Goal: Information Seeking & Learning: Learn about a topic

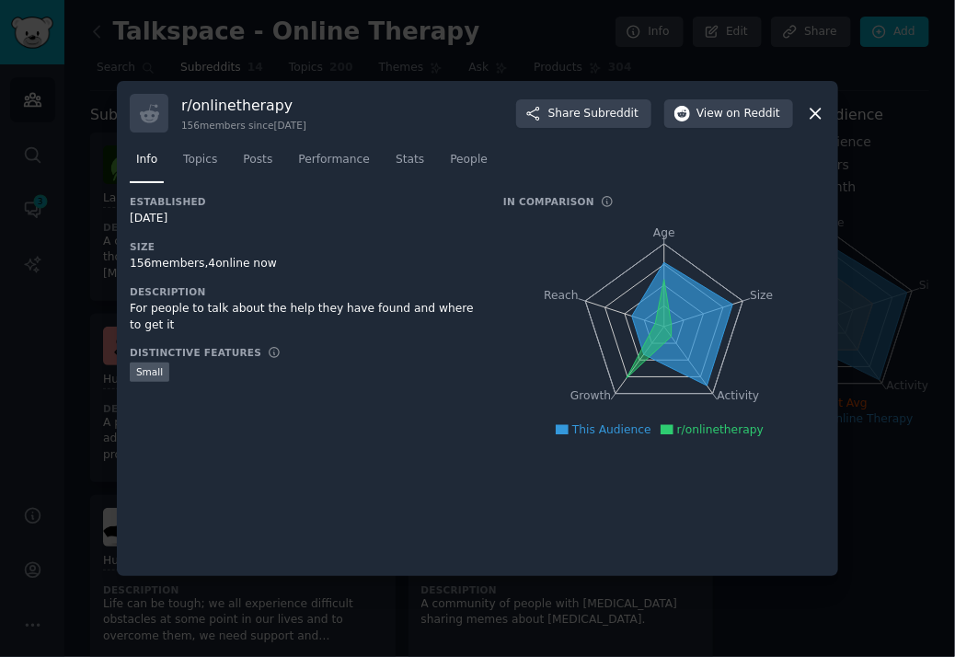
click at [932, 174] on div at bounding box center [477, 328] width 955 height 657
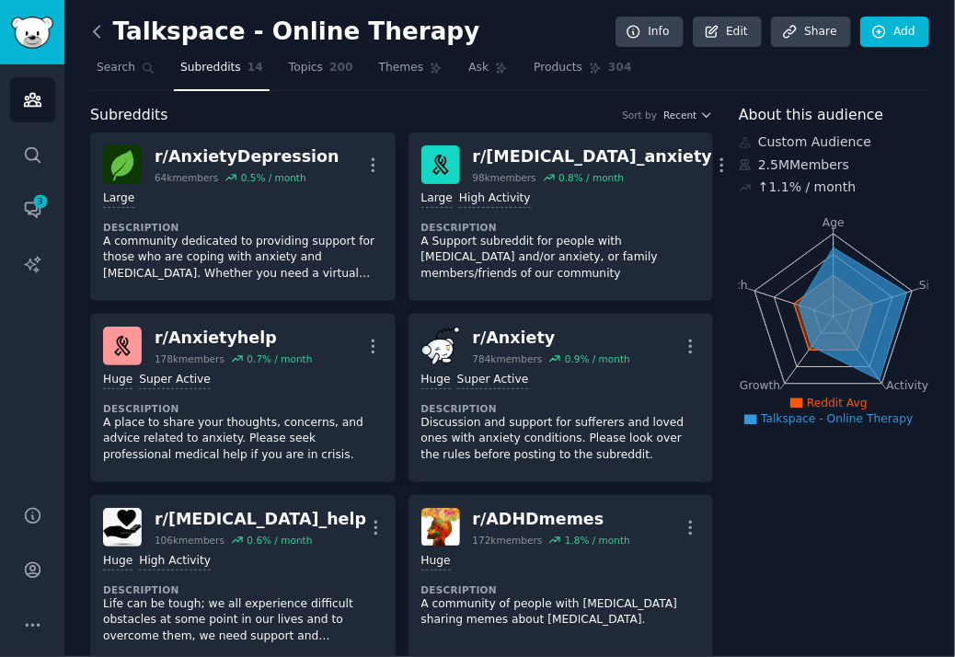
drag, startPoint x: 129, startPoint y: 33, endPoint x: 93, endPoint y: 29, distance: 36.1
click at [129, 33] on h2 "Talkspace - Online Therapy" at bounding box center [284, 31] width 389 height 29
click at [99, 29] on icon at bounding box center [96, 31] width 19 height 19
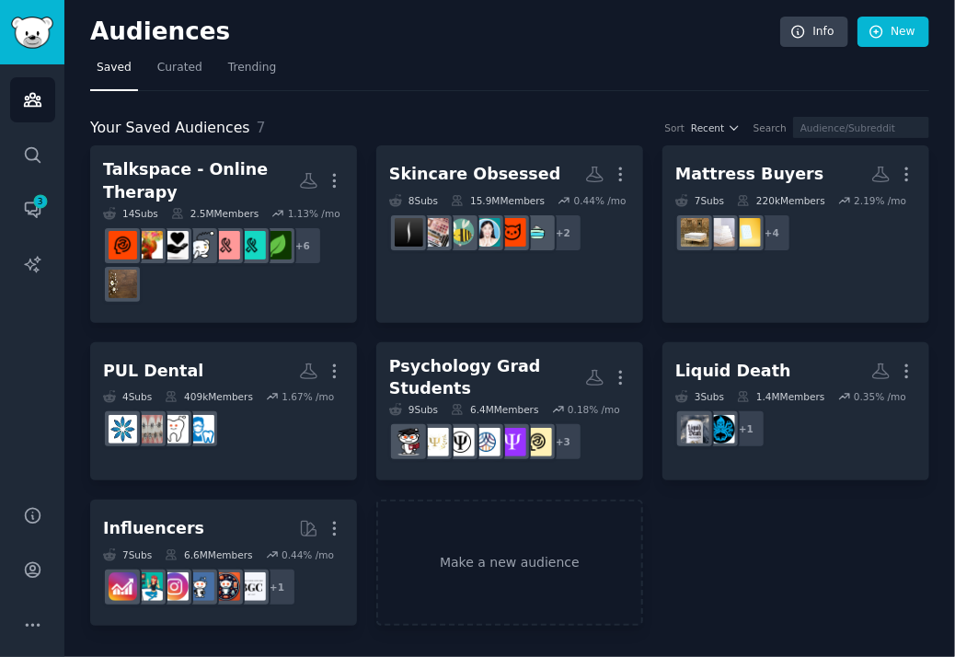
click at [157, 38] on h2 "Audiences" at bounding box center [435, 31] width 690 height 29
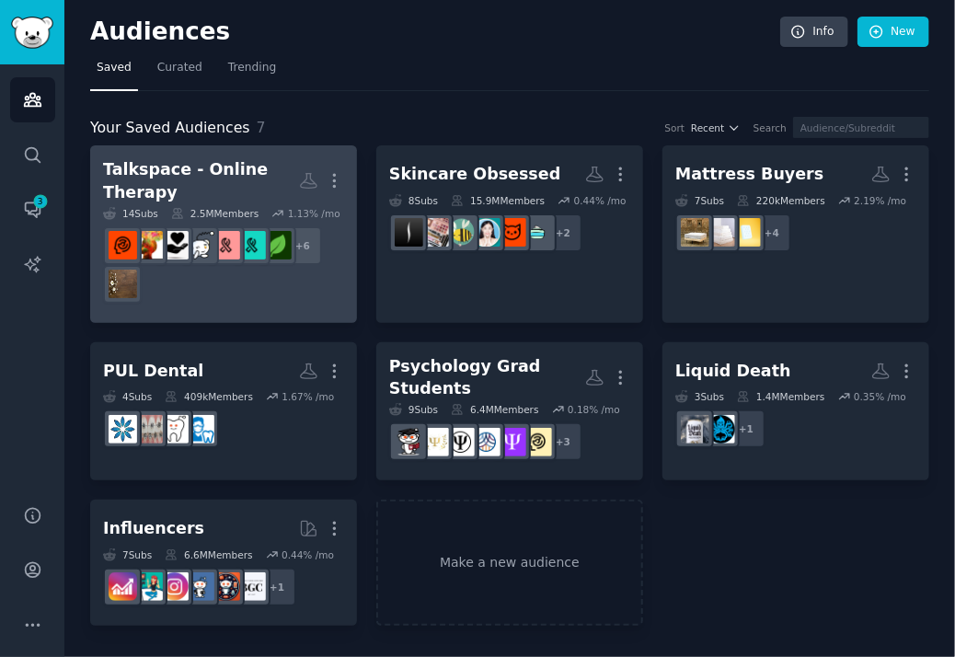
click at [184, 171] on div "Talkspace - Online Therapy" at bounding box center [201, 180] width 196 height 45
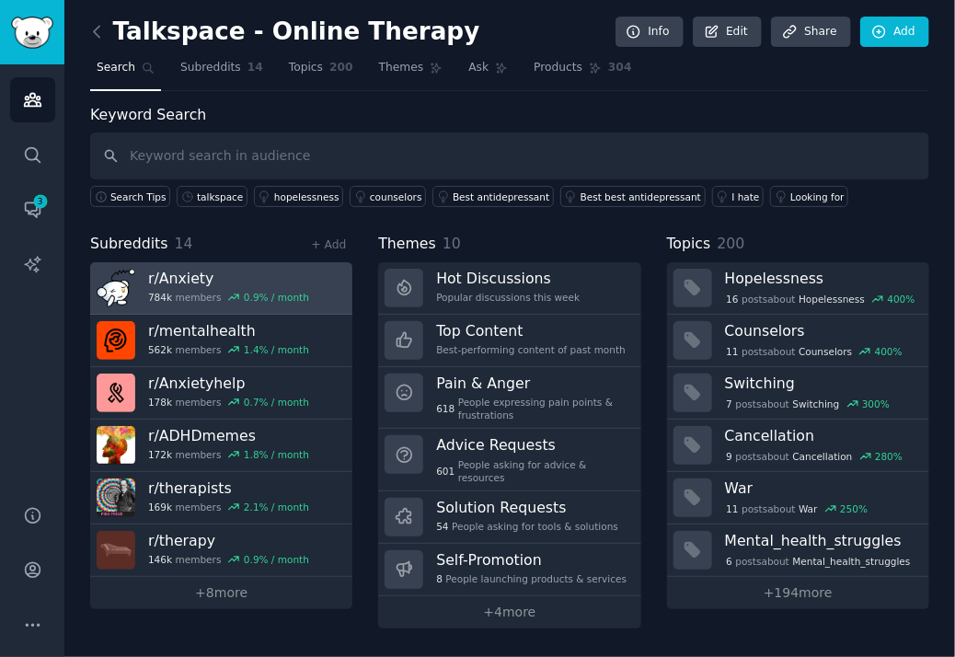
click at [190, 277] on h3 "r/ Anxiety" at bounding box center [228, 278] width 161 height 19
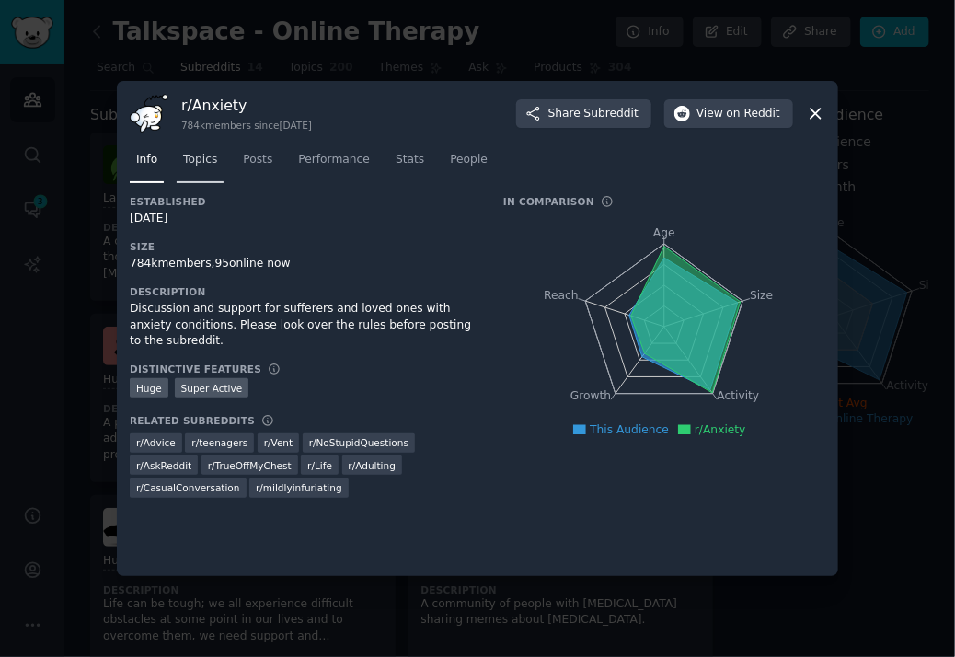
click at [195, 160] on span "Topics" at bounding box center [200, 160] width 34 height 17
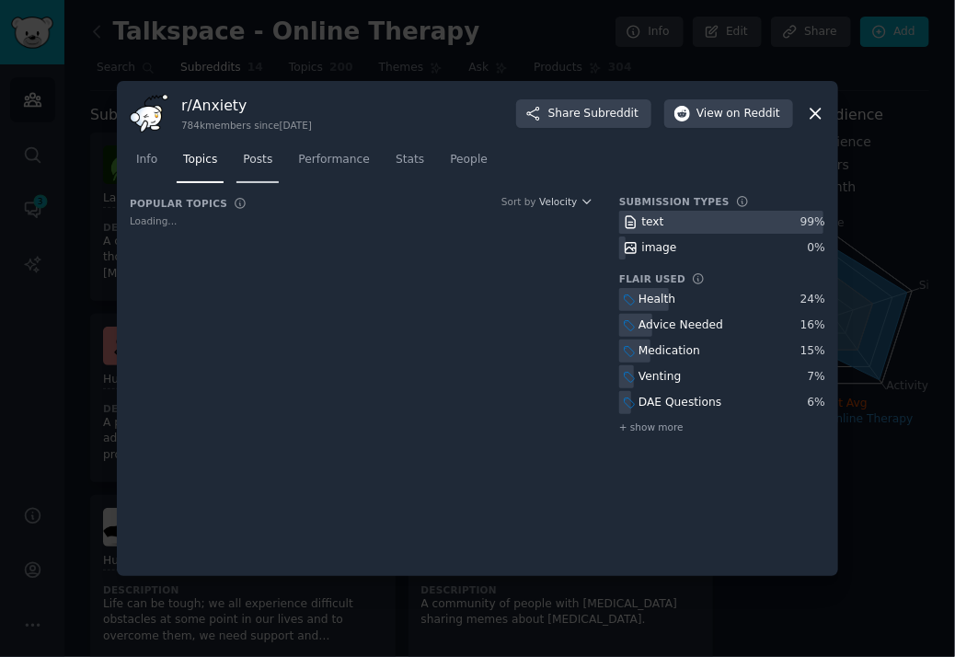
click at [250, 170] on link "Posts" at bounding box center [258, 164] width 42 height 38
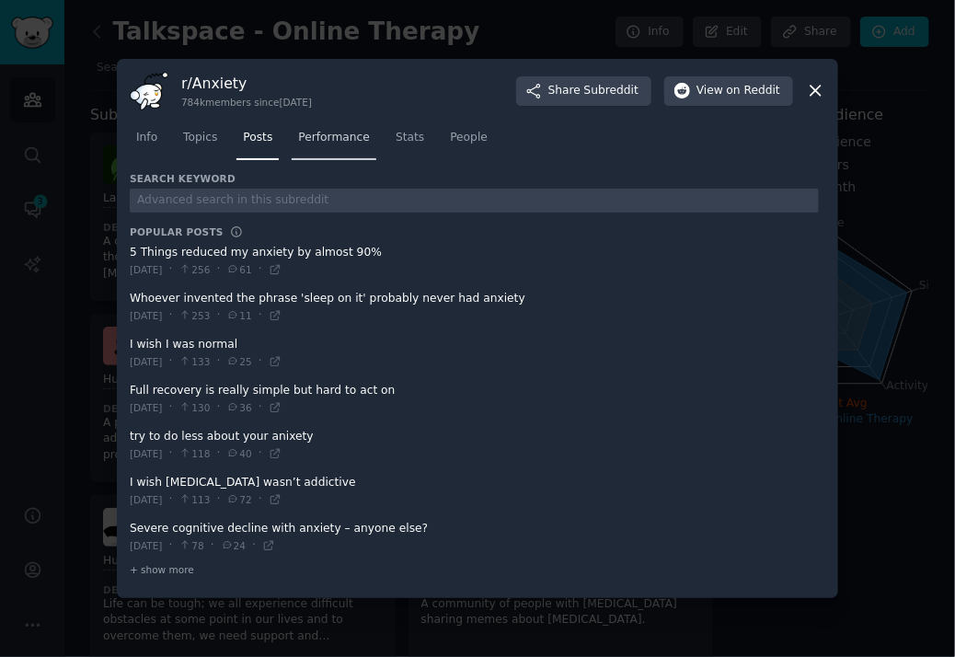
click at [338, 147] on link "Performance" at bounding box center [334, 142] width 85 height 38
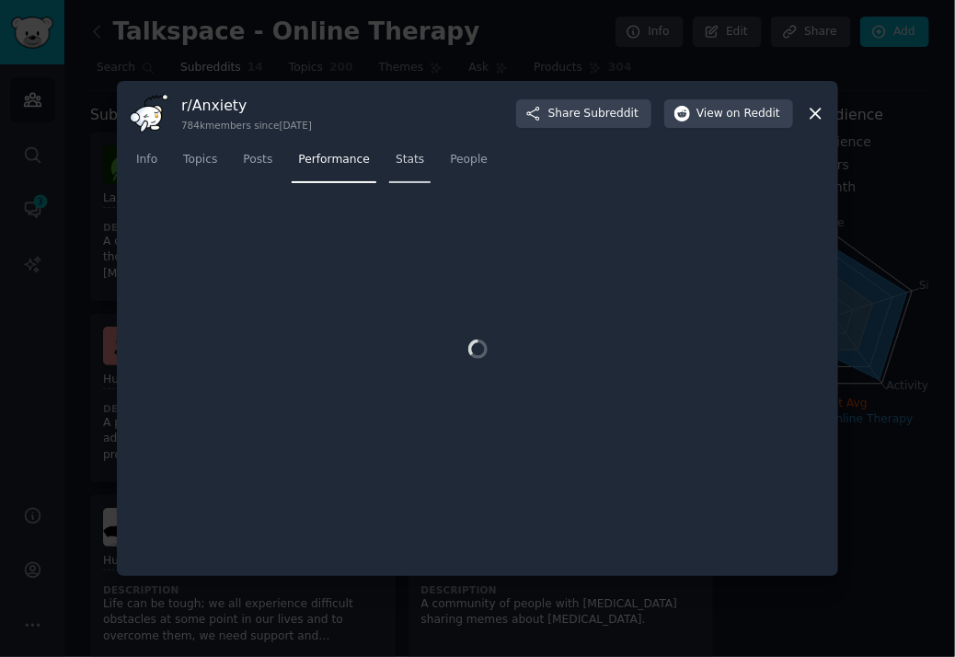
click at [402, 165] on span "Stats" at bounding box center [410, 160] width 29 height 17
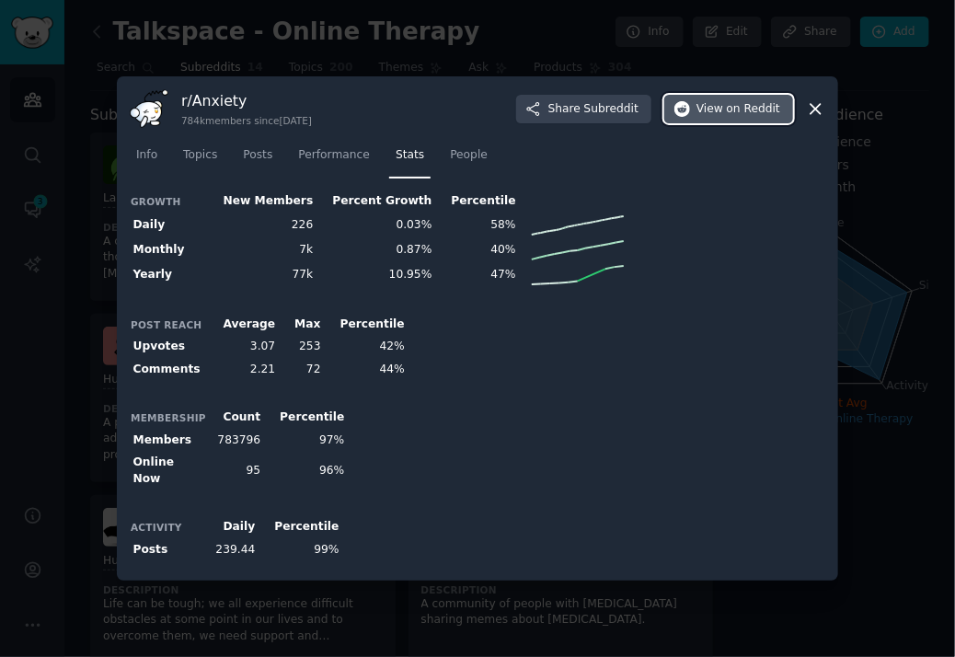
click at [730, 111] on span "on Reddit" at bounding box center [753, 109] width 53 height 17
